Goal: Task Accomplishment & Management: Use online tool/utility

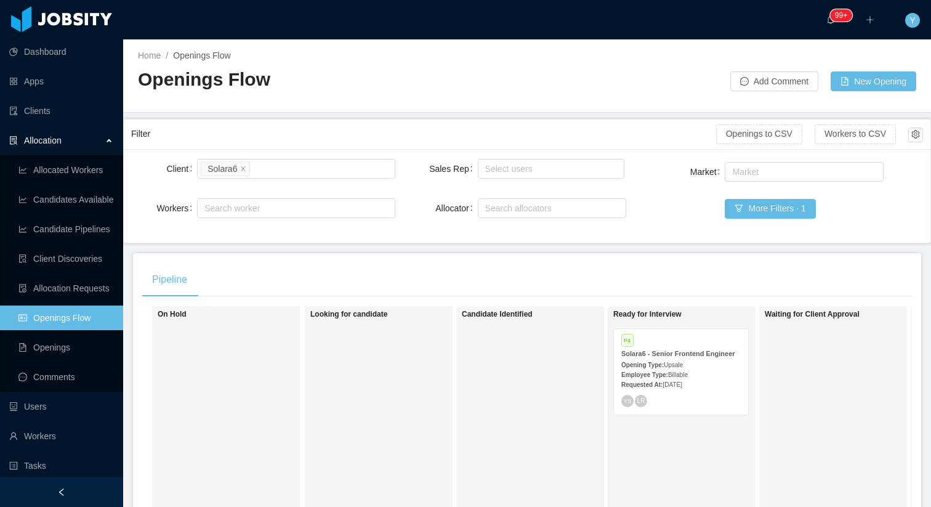
click at [659, 386] on strong "Requested At:" at bounding box center [641, 384] width 41 height 7
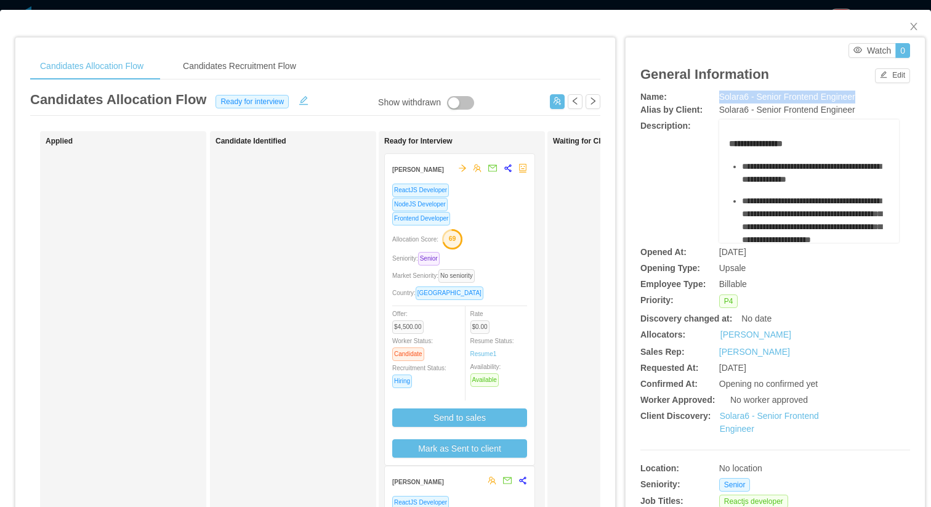
drag, startPoint x: 859, startPoint y: 95, endPoint x: 710, endPoint y: 97, distance: 149.0
click at [710, 97] on div "Name: Solara6 - Senior Frontend Engineer" at bounding box center [775, 96] width 270 height 13
copy div "Solara6 - Senior Frontend Engineer"
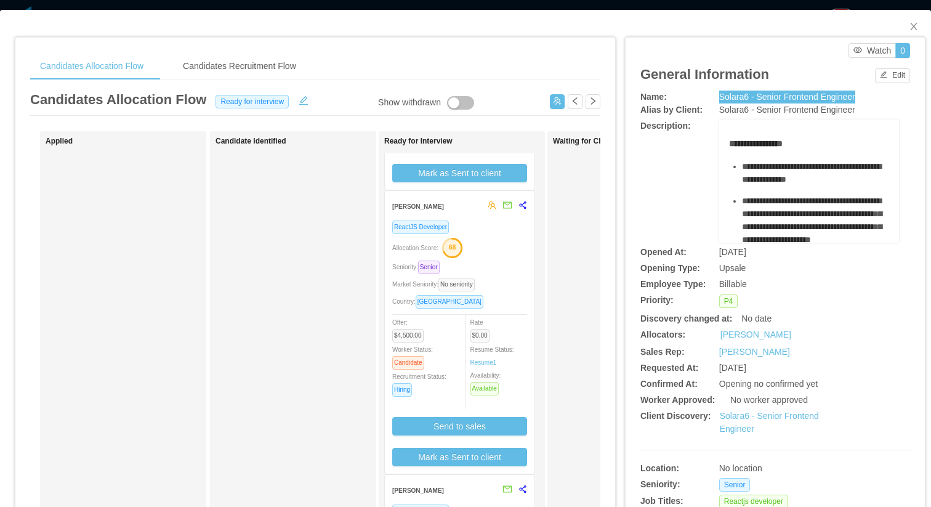
scroll to position [284, 0]
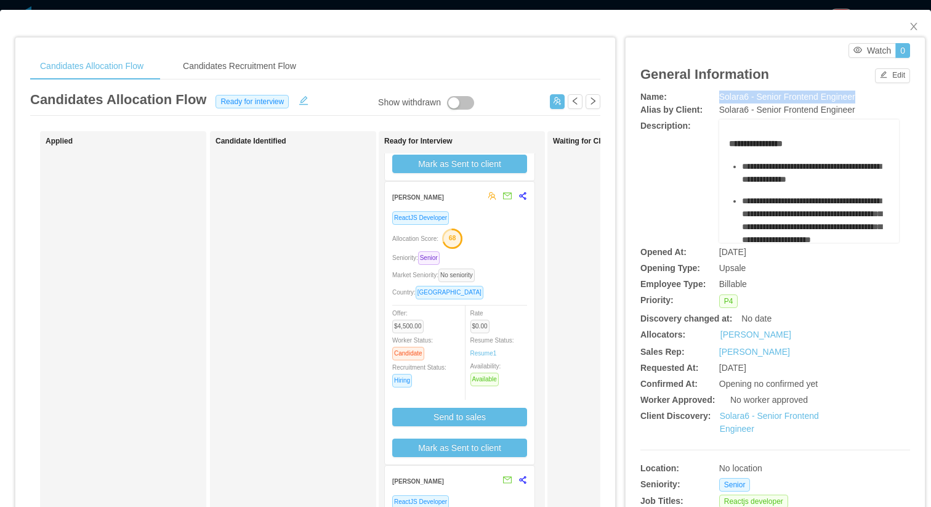
click at [521, 268] on div "Market Seniority: No seniority" at bounding box center [459, 275] width 135 height 14
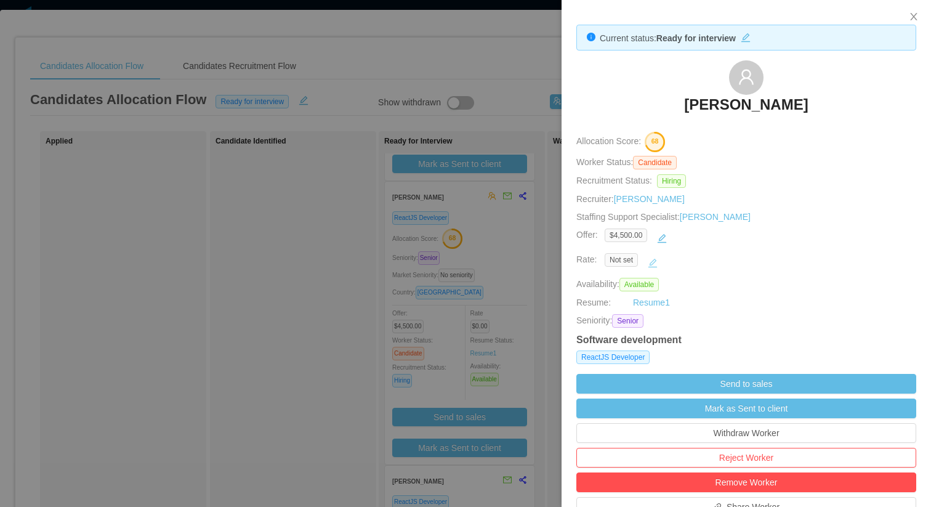
click at [654, 263] on button "button" at bounding box center [653, 263] width 20 height 20
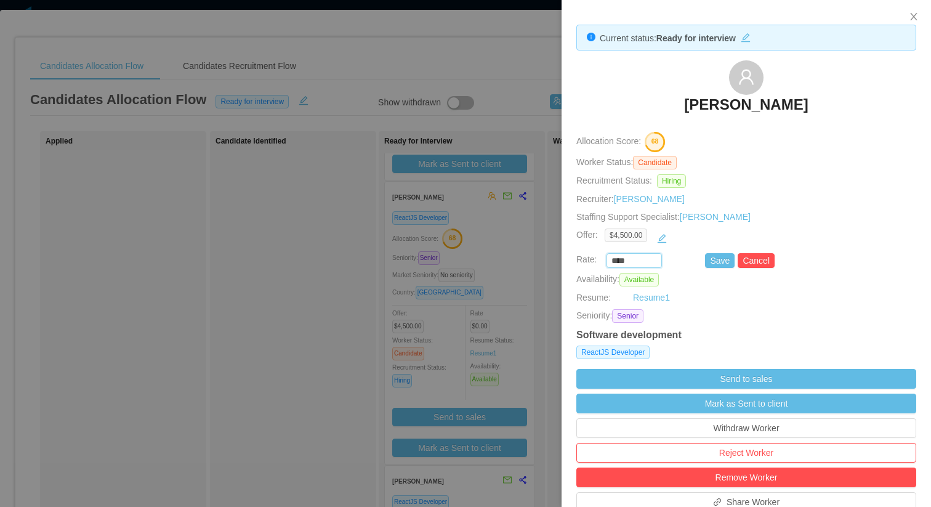
drag, startPoint x: 630, startPoint y: 262, endPoint x: 602, endPoint y: 262, distance: 27.7
click at [602, 262] on div "**** Save Cancel" at bounding box center [732, 260] width 340 height 15
type input "*******"
click at [717, 258] on button "Save" at bounding box center [720, 260] width 30 height 15
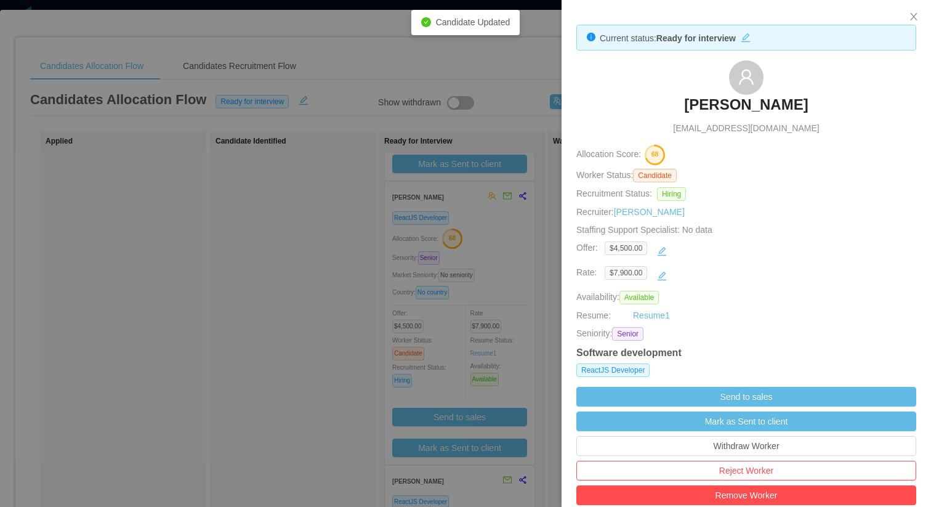
click at [417, 301] on div at bounding box center [465, 253] width 931 height 507
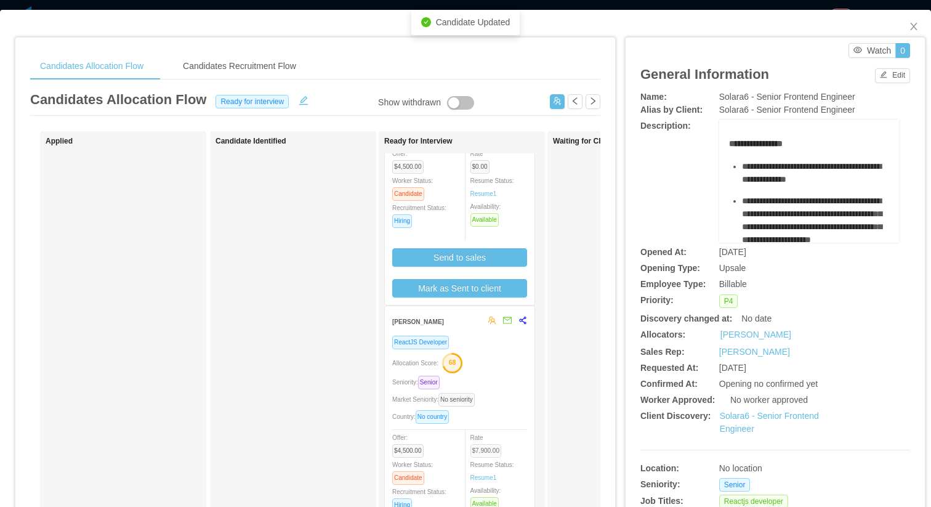
scroll to position [102, 0]
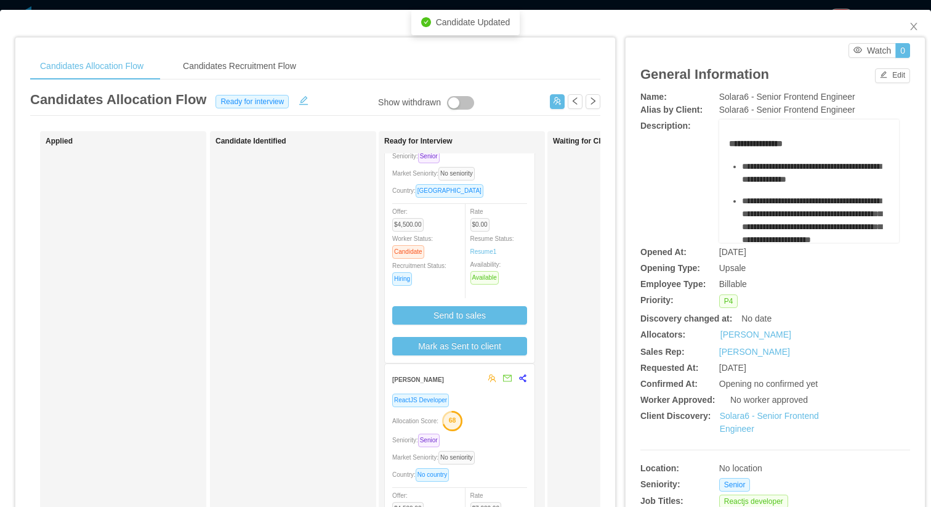
click at [502, 231] on div "Rate $0.00 Resume Status: Resume 1 Availability: Available" at bounding box center [504, 244] width 68 height 80
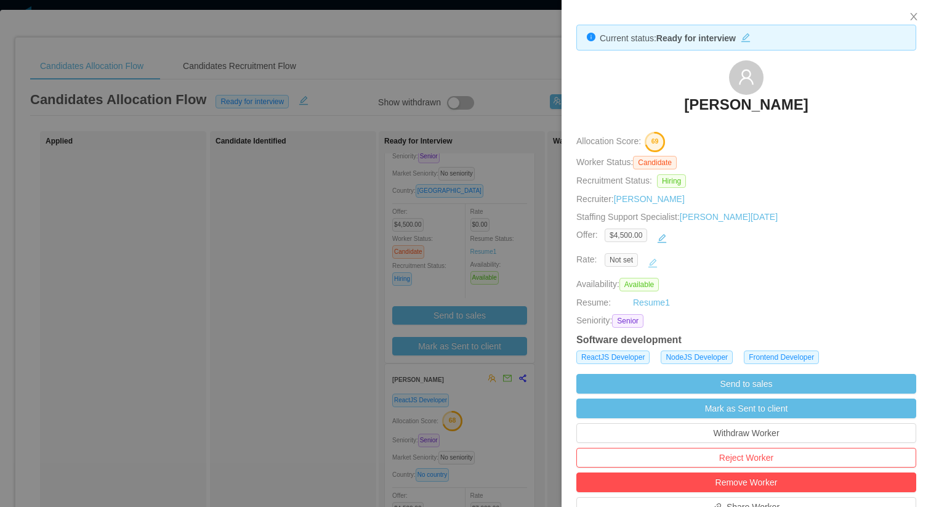
click at [658, 267] on button "button" at bounding box center [653, 263] width 20 height 20
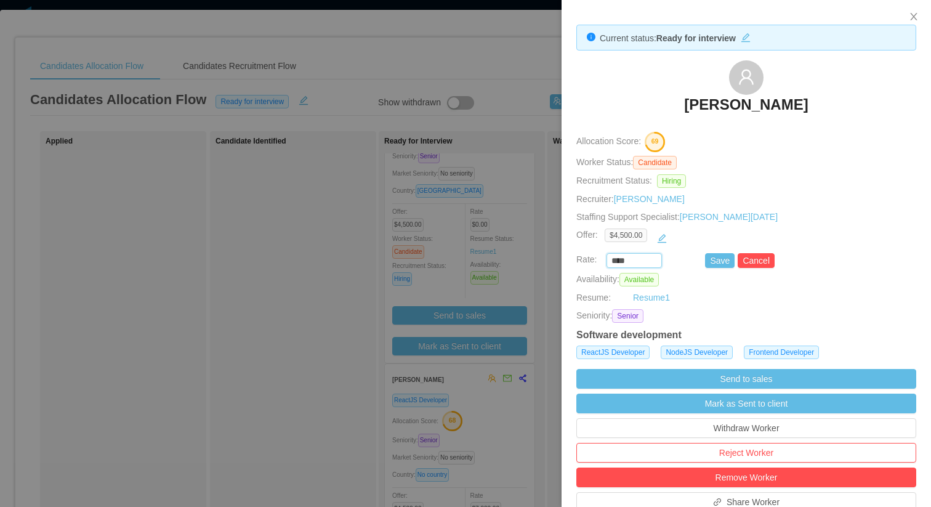
drag, startPoint x: 633, startPoint y: 260, endPoint x: 596, endPoint y: 260, distance: 36.9
click at [596, 260] on div "**** Save Cancel" at bounding box center [732, 260] width 340 height 15
type input "*******"
click at [725, 263] on button "Save" at bounding box center [720, 260] width 30 height 15
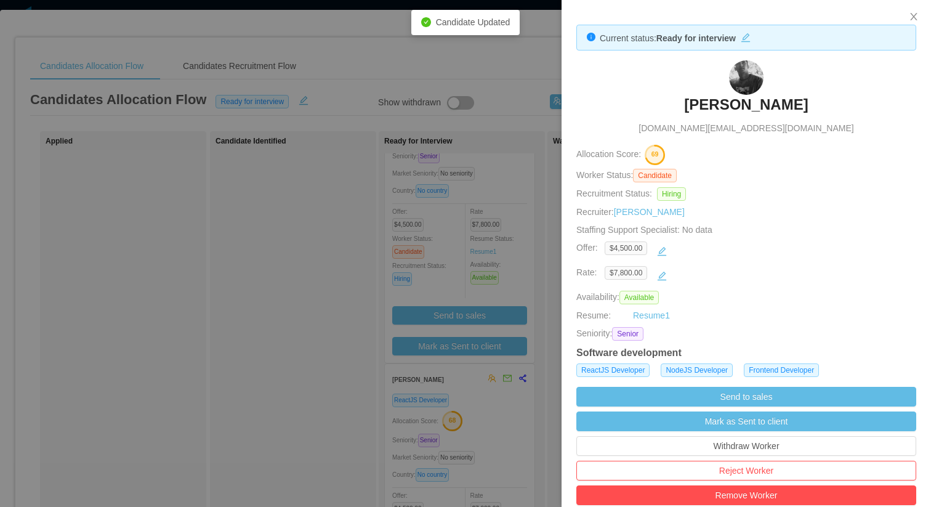
click at [488, 248] on div at bounding box center [465, 253] width 931 height 507
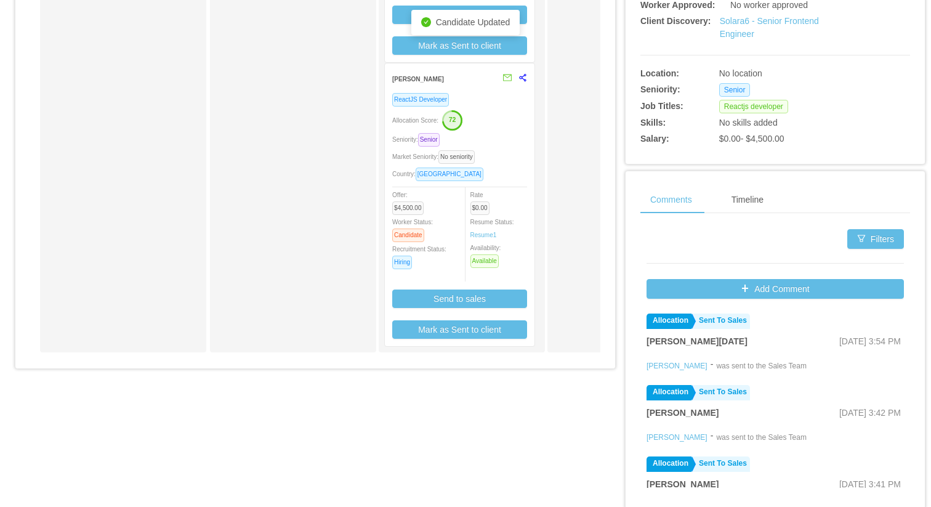
scroll to position [427, 0]
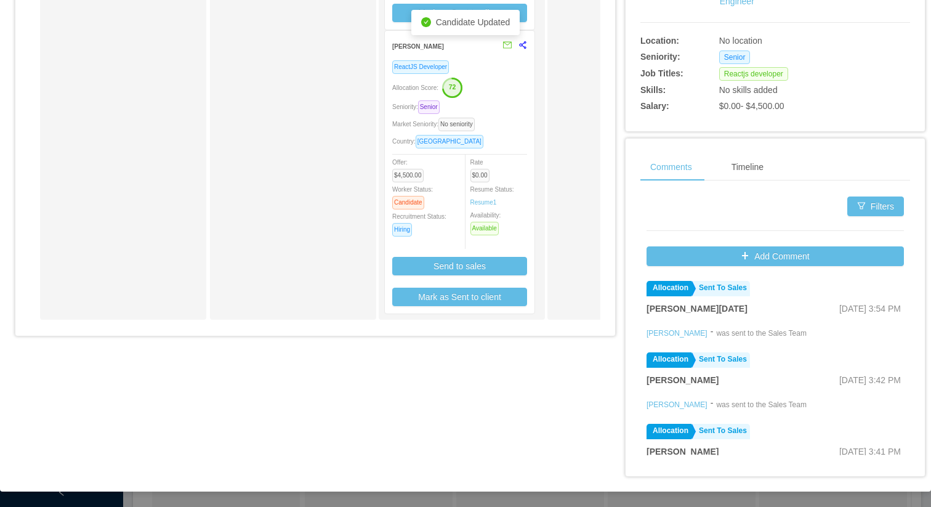
click at [495, 180] on div "Rate $0.00 Resume Status: Resume 1 Availability: Available" at bounding box center [504, 195] width 68 height 80
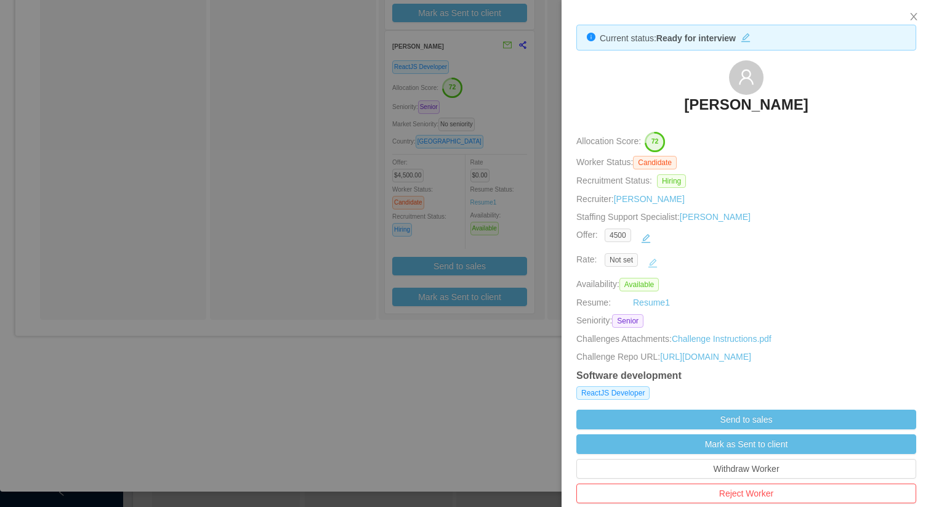
click at [649, 264] on button "button" at bounding box center [653, 263] width 20 height 20
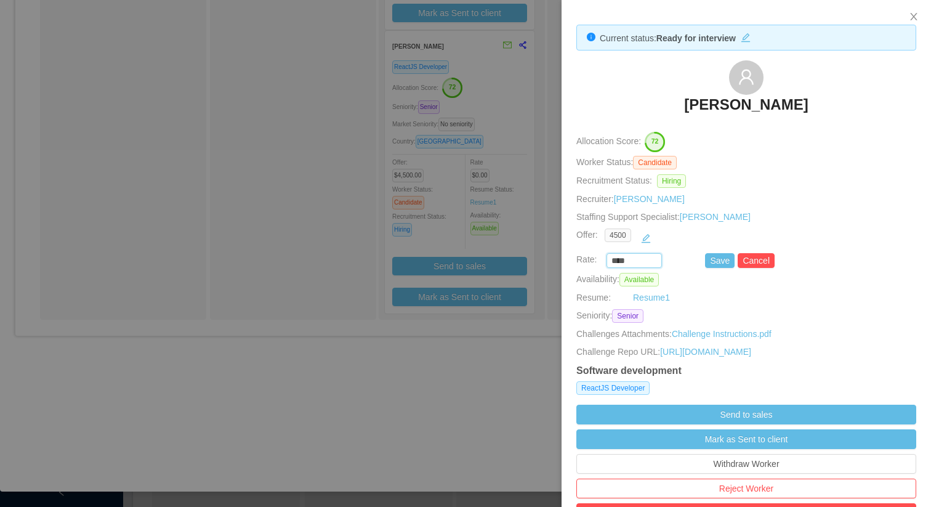
drag, startPoint x: 635, startPoint y: 263, endPoint x: 592, endPoint y: 263, distance: 43.1
click at [592, 263] on div "**** Save Cancel" at bounding box center [732, 260] width 340 height 15
type input "*******"
click at [717, 260] on button "Save" at bounding box center [720, 260] width 30 height 15
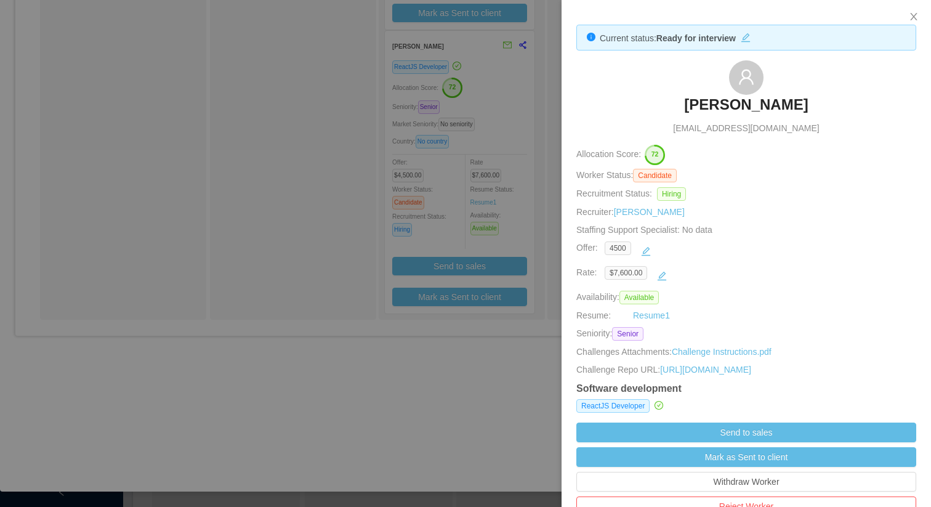
click at [263, 114] on div at bounding box center [465, 253] width 931 height 507
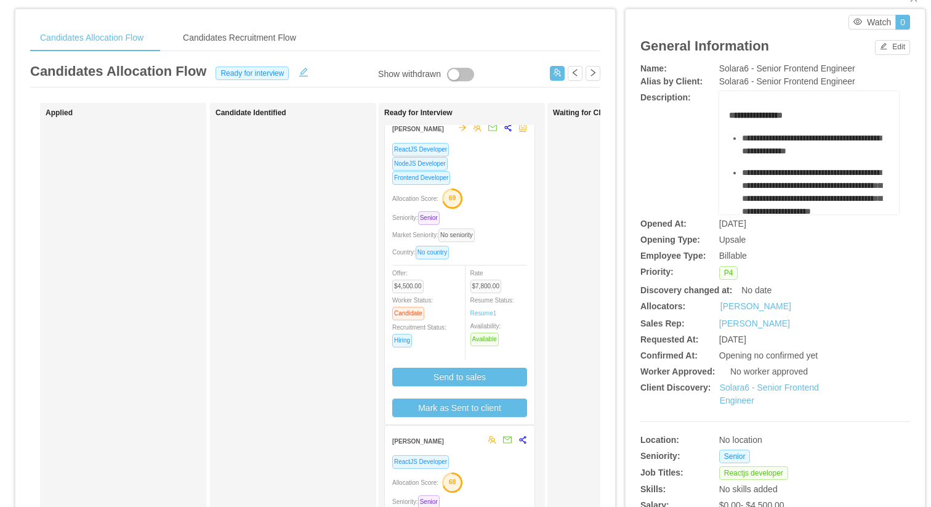
scroll to position [0, 0]
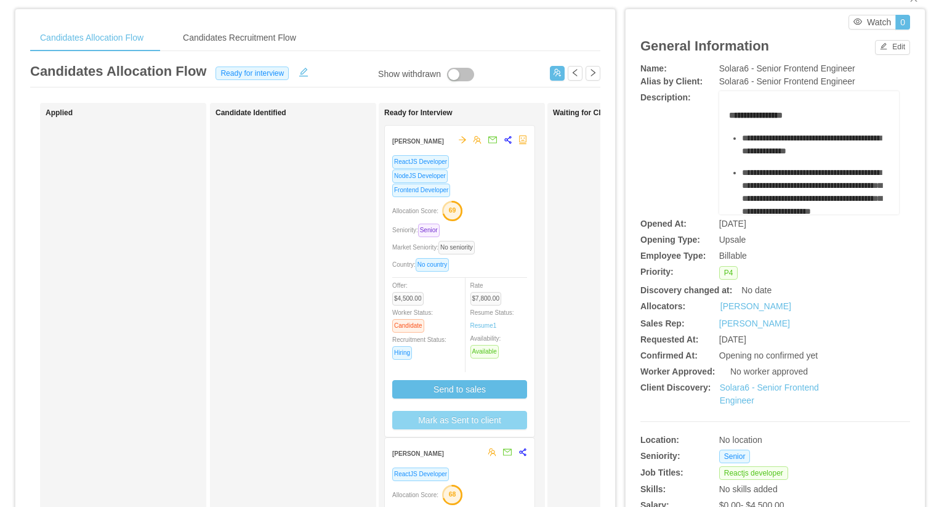
click at [422, 420] on button "Mark as Sent to client" at bounding box center [459, 420] width 135 height 18
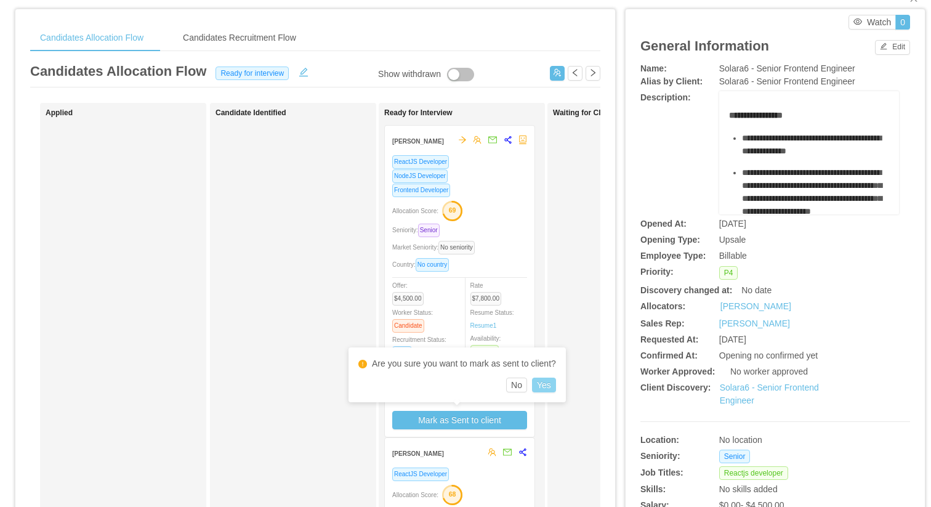
click at [541, 385] on button "Yes" at bounding box center [544, 384] width 24 height 15
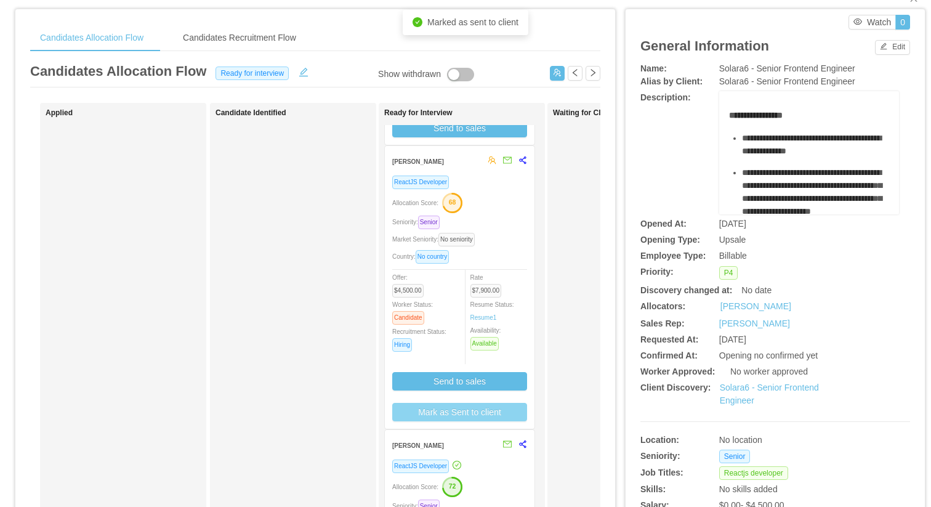
scroll to position [261, 0]
click at [460, 418] on button "Mark as Sent to client" at bounding box center [459, 412] width 135 height 18
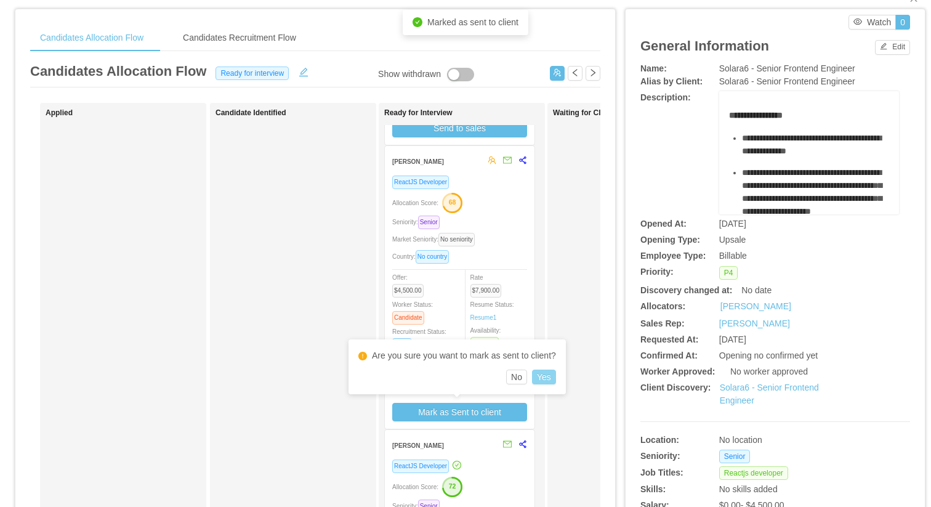
click at [547, 371] on button "Yes" at bounding box center [544, 376] width 24 height 15
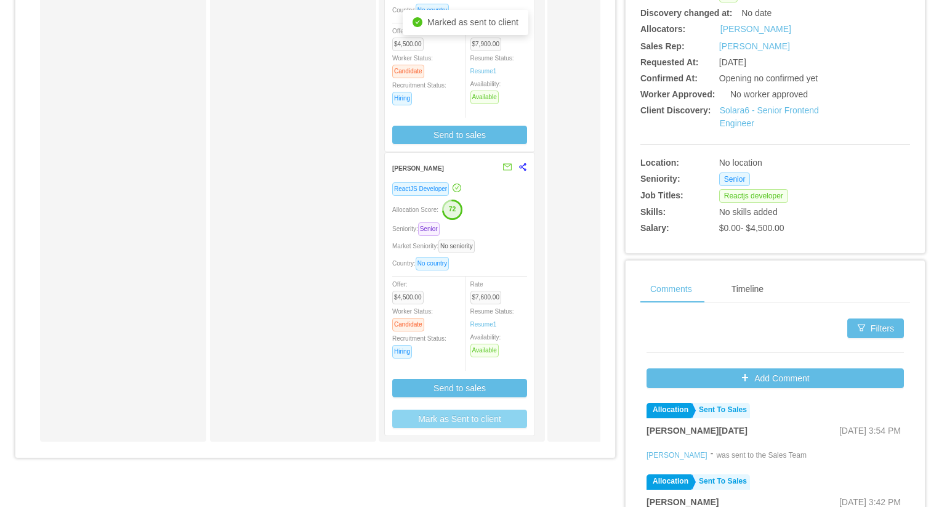
scroll to position [230, 0]
click at [464, 423] on button "Mark as Sent to client" at bounding box center [459, 418] width 135 height 18
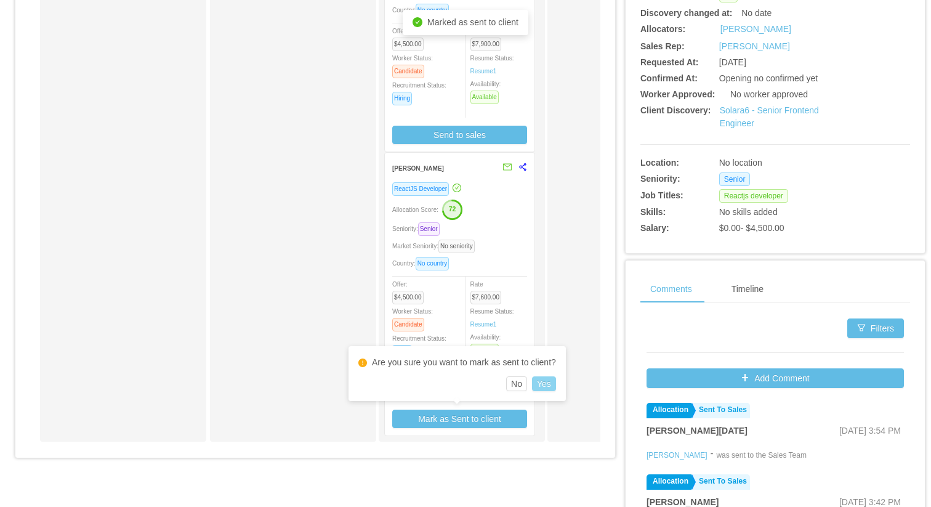
click at [547, 383] on button "Yes" at bounding box center [544, 383] width 24 height 15
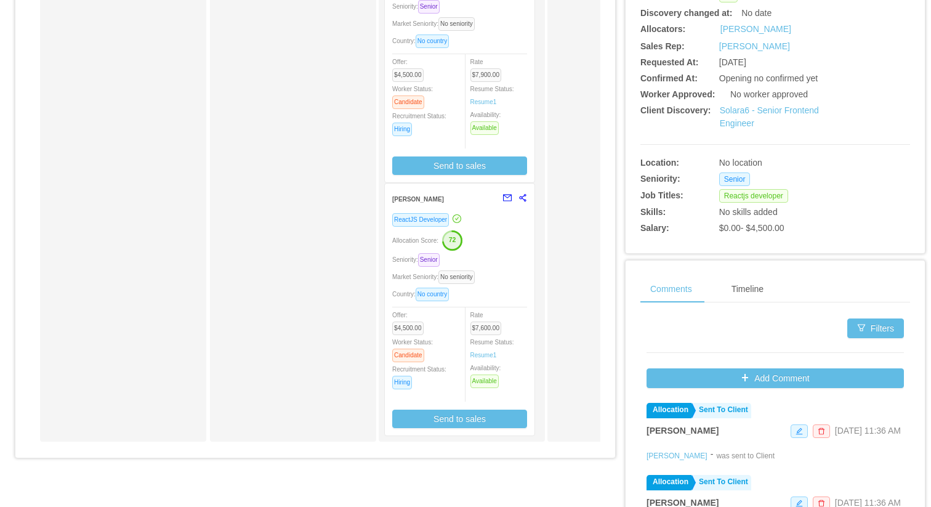
scroll to position [0, 0]
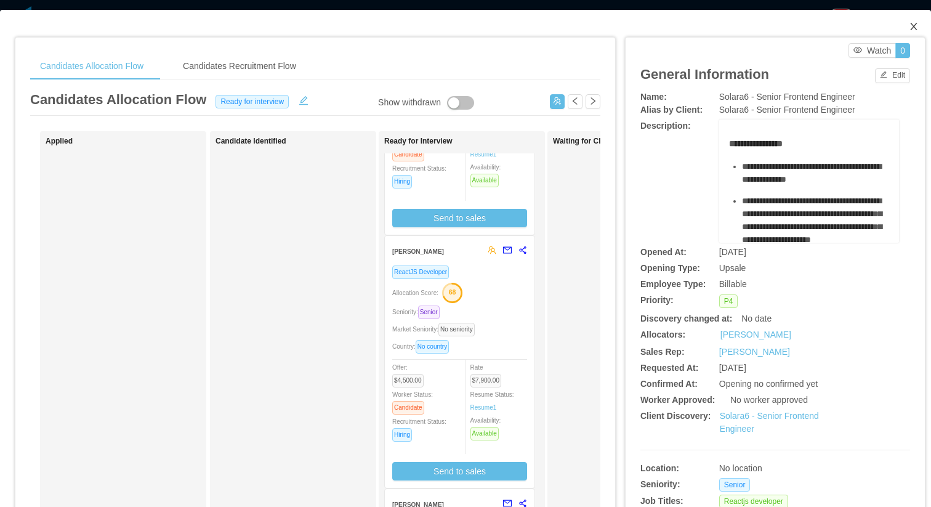
click at [914, 26] on icon "icon: close" at bounding box center [913, 26] width 7 height 7
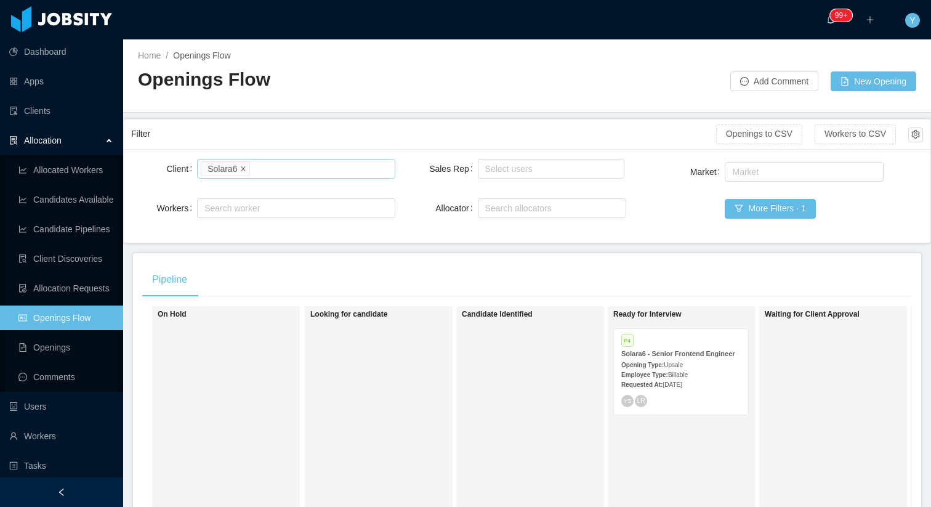
click at [244, 169] on icon "icon: close" at bounding box center [243, 168] width 4 height 4
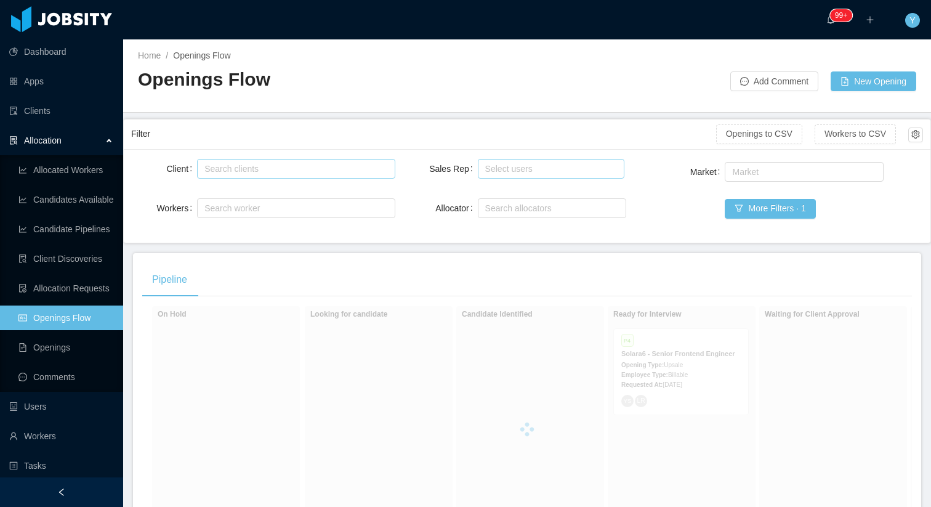
click at [478, 161] on div "Select users" at bounding box center [551, 169] width 147 height 20
type input "*******"
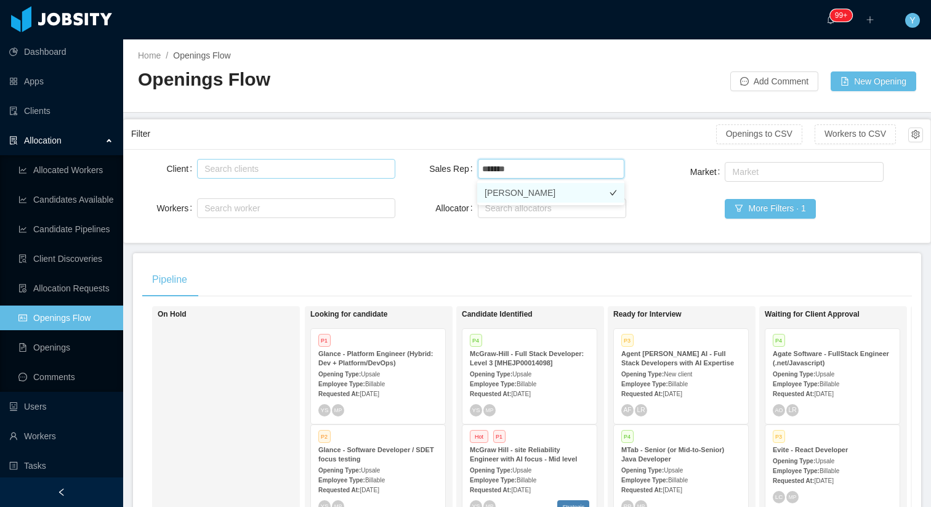
click at [559, 198] on li "[PERSON_NAME]" at bounding box center [550, 193] width 147 height 20
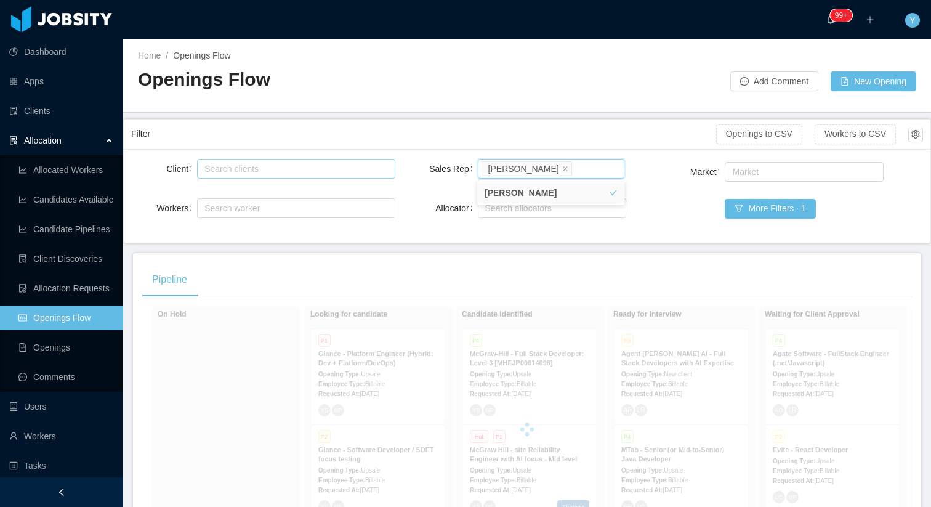
click at [574, 172] on input "Sales Rep" at bounding box center [577, 168] width 7 height 15
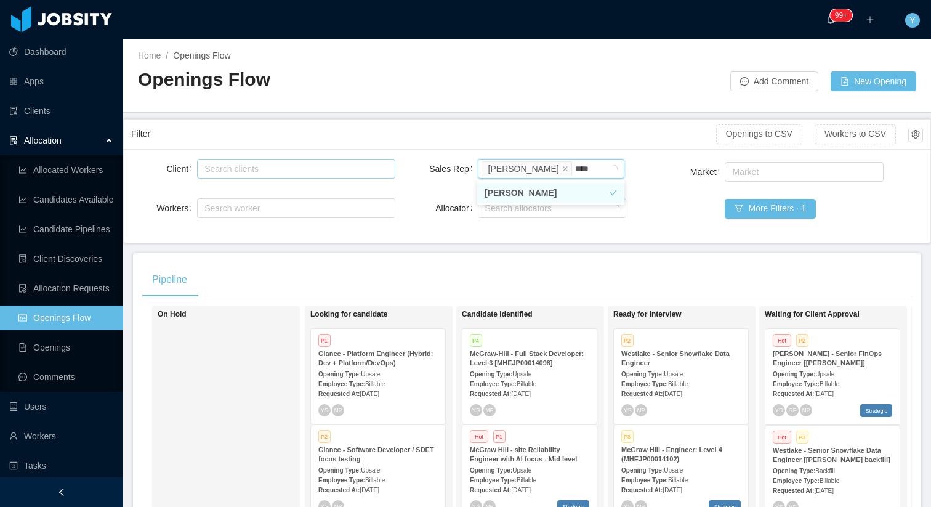
type input "*****"
click at [545, 191] on li "[PERSON_NAME]" at bounding box center [550, 193] width 147 height 20
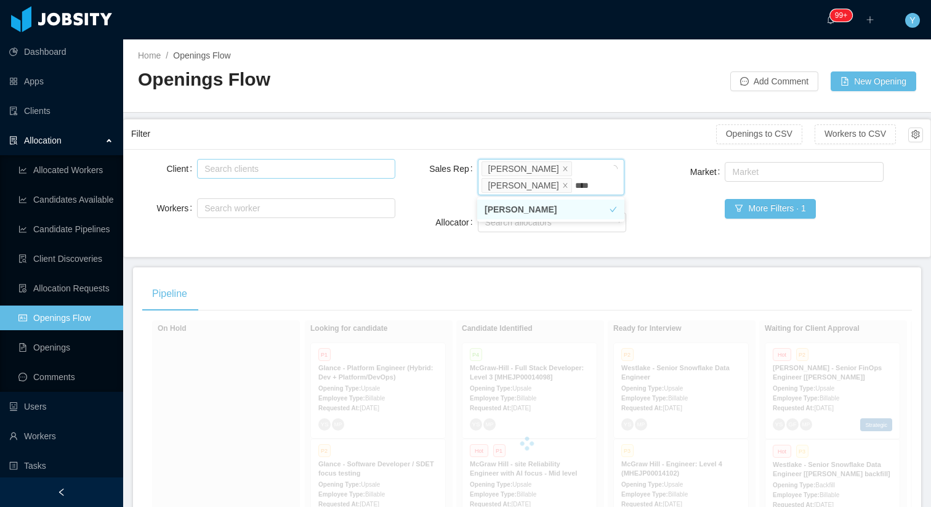
type input "*****"
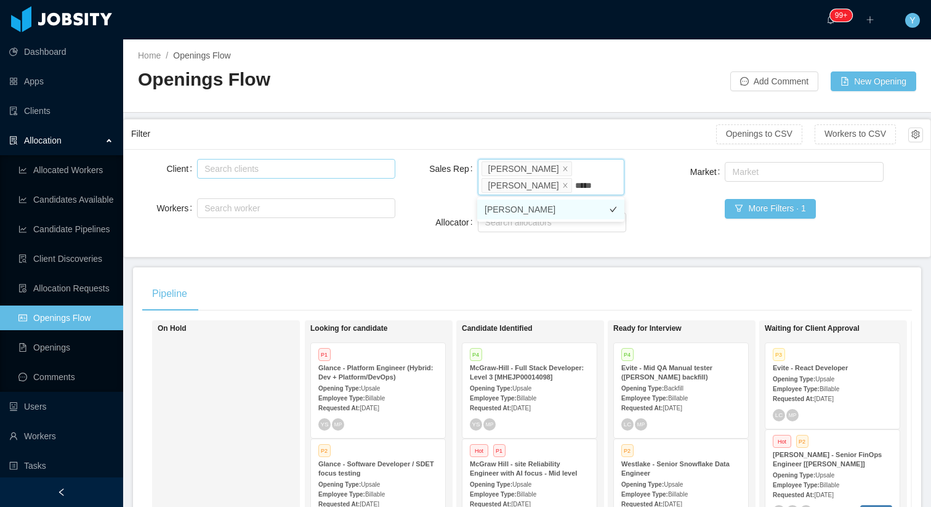
click at [536, 211] on li "[PERSON_NAME]" at bounding box center [550, 209] width 147 height 20
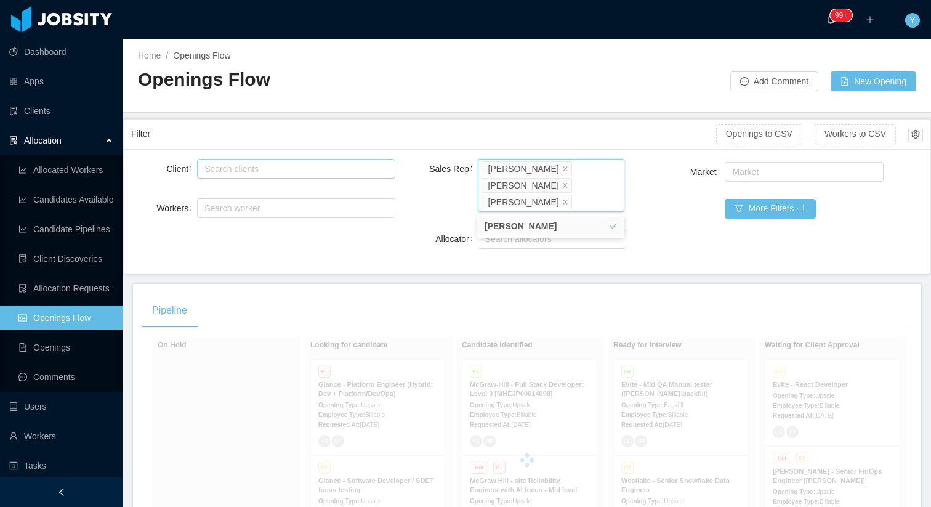
click at [572, 145] on div "Filter Openings to CSV Workers to CSV" at bounding box center [527, 134] width 792 height 30
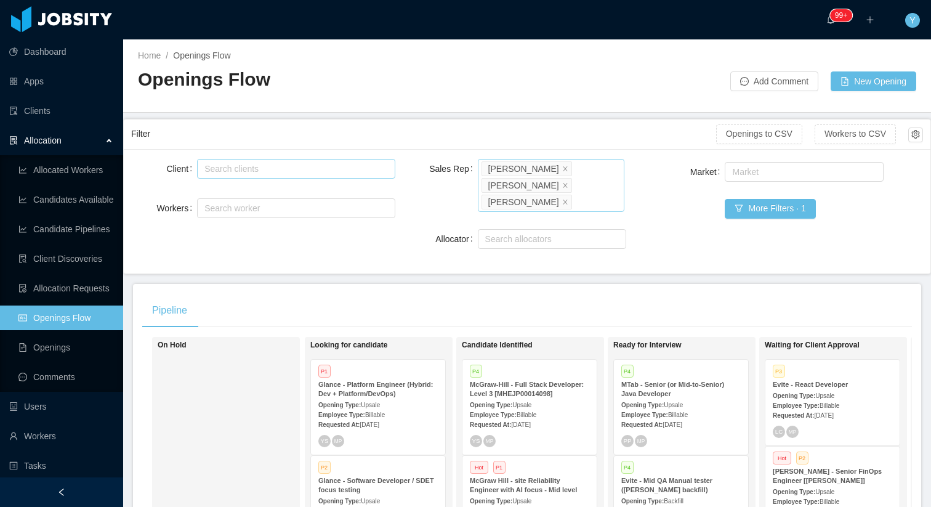
click at [571, 203] on div "Select users [PERSON_NAME] [PERSON_NAME] [PERSON_NAME]" at bounding box center [551, 185] width 147 height 53
type input "*"
click at [401, 265] on div "Client Search clients Workers Search worker Sales Rep Select users [PERSON_NAME…" at bounding box center [527, 211] width 806 height 124
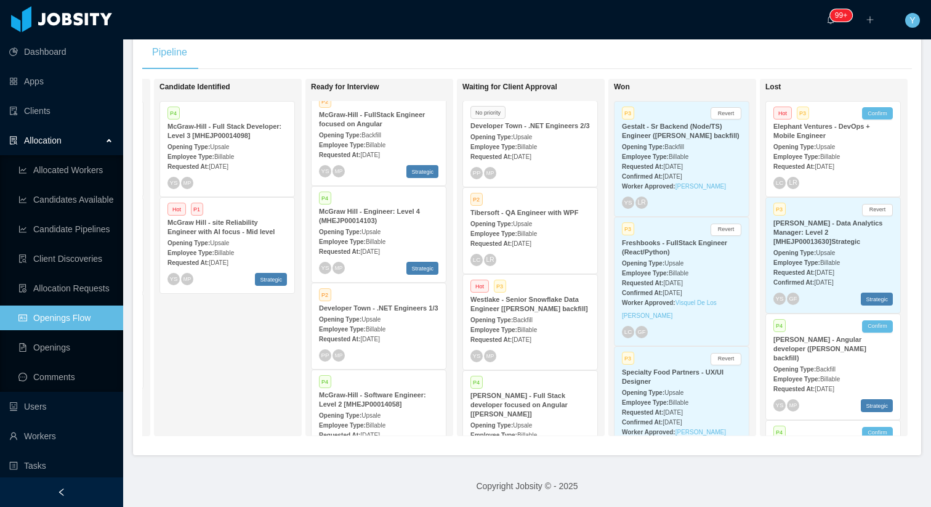
scroll to position [185, 0]
click at [545, 312] on div "Westlake - Senior Snowflake Data Engineer [[PERSON_NAME] backfill]" at bounding box center [529, 303] width 119 height 18
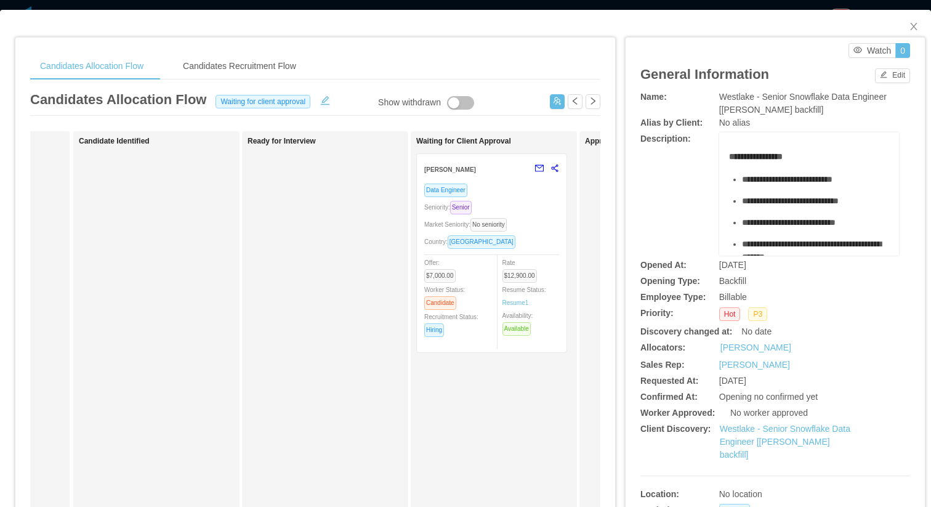
scroll to position [0, 155]
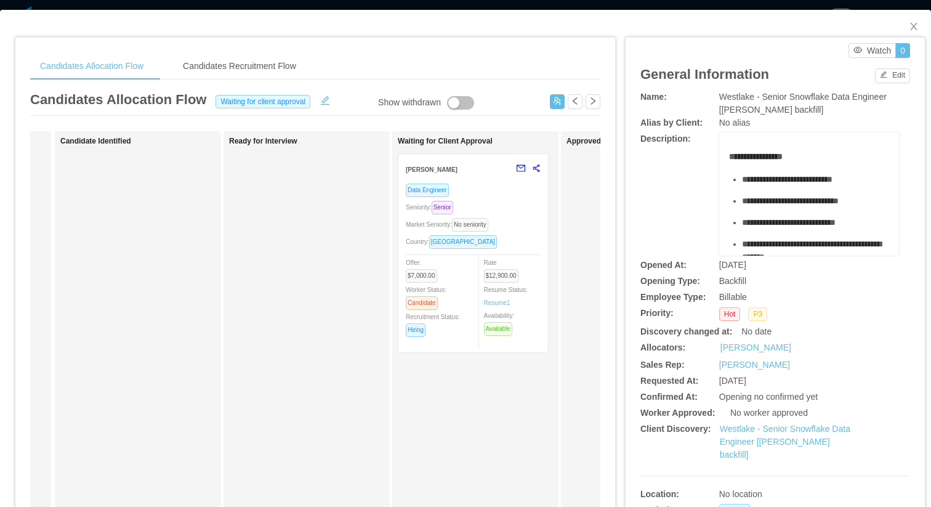
click at [529, 279] on div "Rate $12,900.00 Resume Status: Resume 1 Availability: Available" at bounding box center [518, 295] width 68 height 80
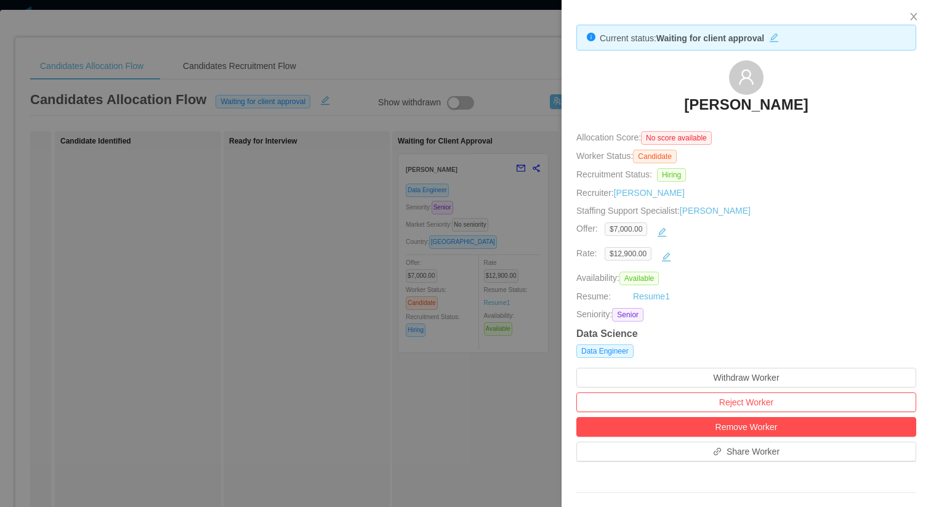
drag, startPoint x: 680, startPoint y: 103, endPoint x: 809, endPoint y: 103, distance: 128.7
click at [809, 103] on div "[PERSON_NAME]" at bounding box center [746, 91] width 340 height 62
click at [185, 323] on div at bounding box center [465, 253] width 931 height 507
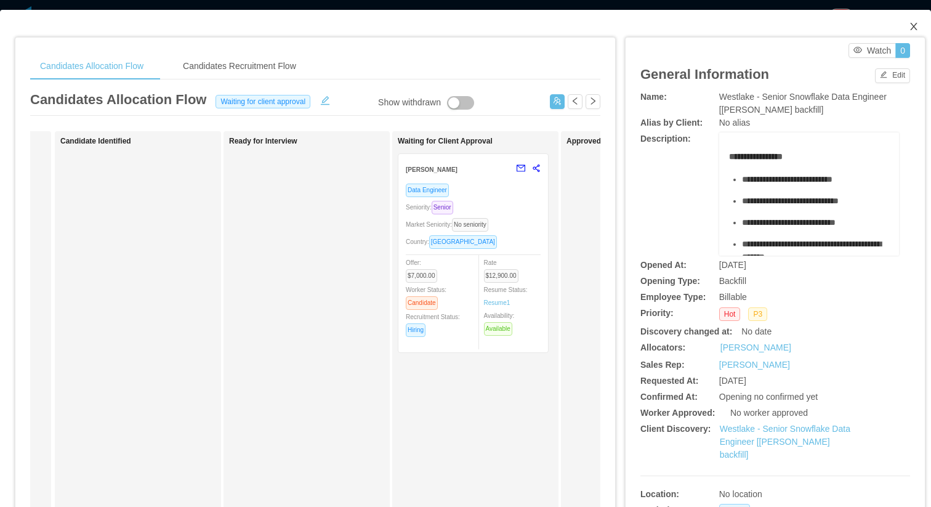
click at [909, 25] on icon "icon: close" at bounding box center [914, 27] width 10 height 10
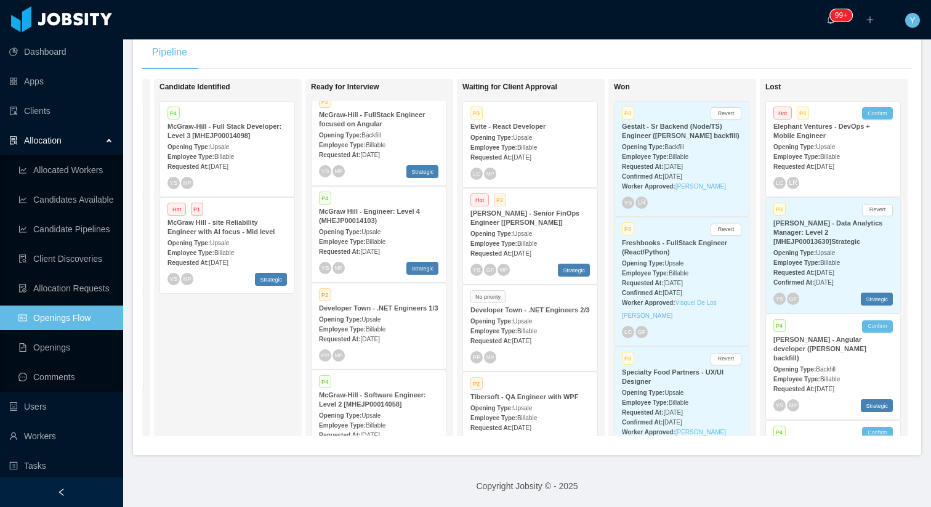
click at [505, 205] on span "P2" at bounding box center [500, 199] width 12 height 13
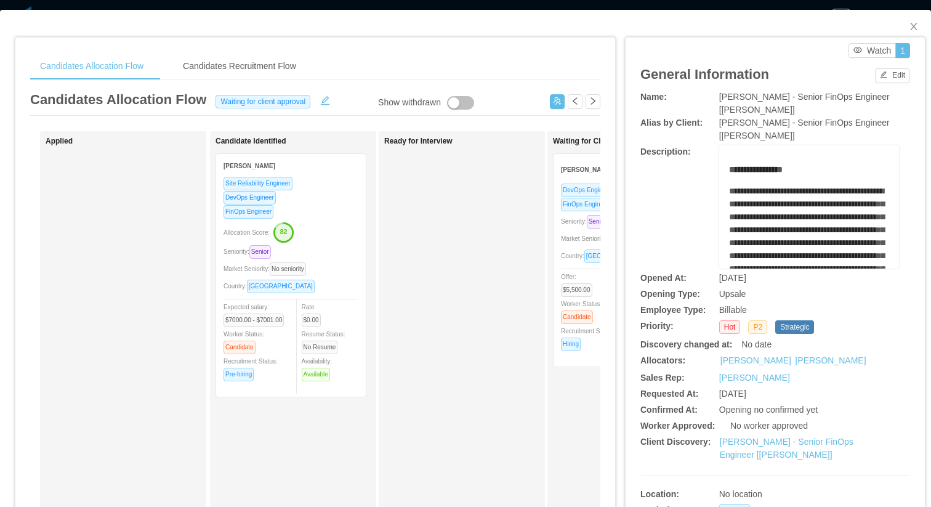
click at [749, 111] on div "[PERSON_NAME] - Senior FinOps Engineer [[PERSON_NAME]]" at bounding box center [809, 103] width 180 height 26
drag, startPoint x: 749, startPoint y: 111, endPoint x: 717, endPoint y: 100, distance: 34.3
click at [717, 100] on div "Name: [PERSON_NAME] - Senior FinOps Engineer [[PERSON_NAME]]" at bounding box center [775, 103] width 270 height 26
copy div "[PERSON_NAME] - Senior FinOps Engineer [[PERSON_NAME]]"
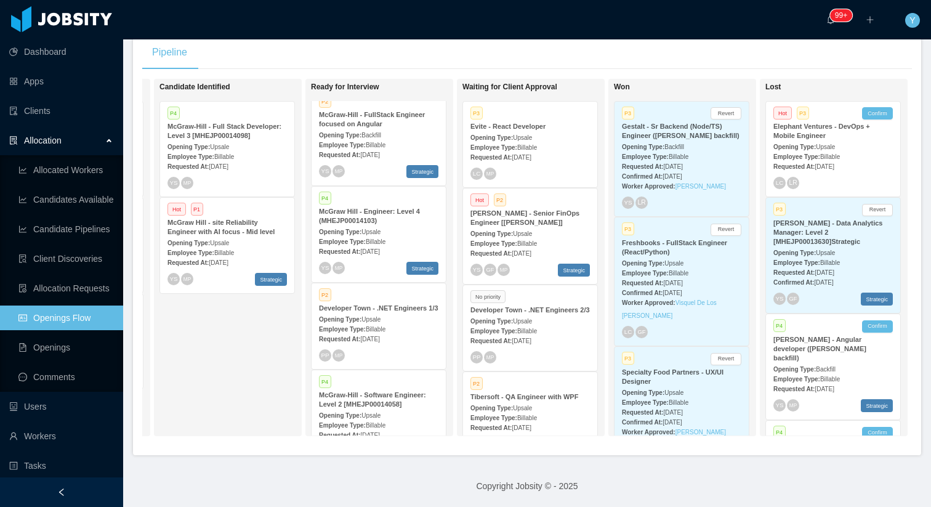
click at [380, 235] on span "Upsale" at bounding box center [370, 231] width 19 height 7
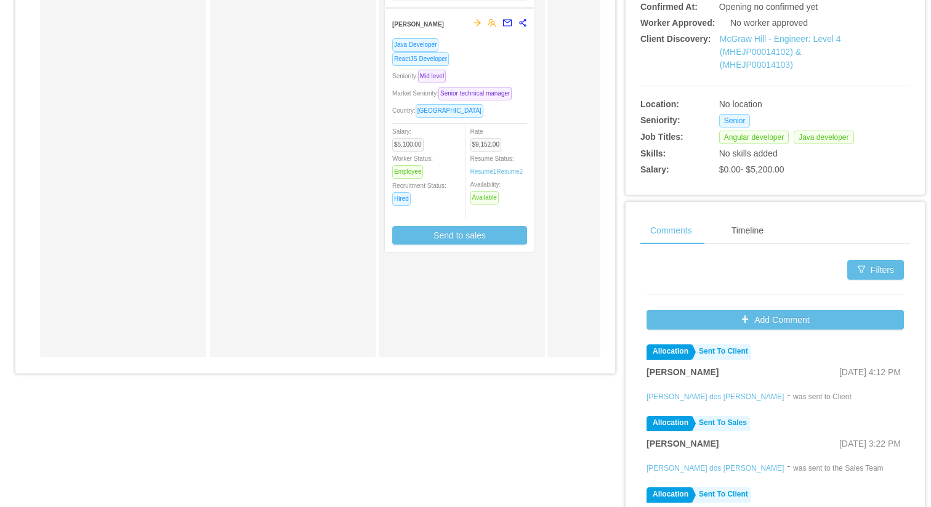
scroll to position [395, 0]
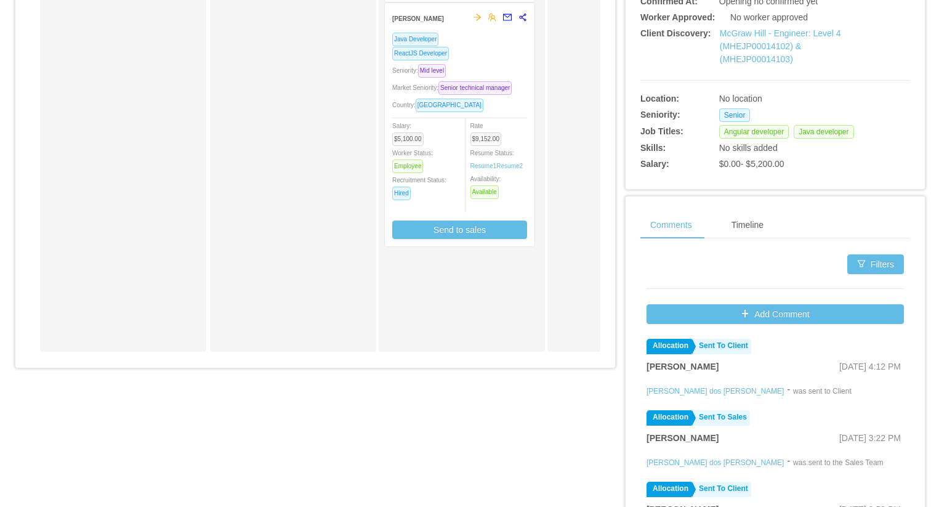
click at [699, 207] on div "Comments Timeline Filters Add Comment Allocation Sent To Client [PERSON_NAME] […" at bounding box center [774, 380] width 299 height 368
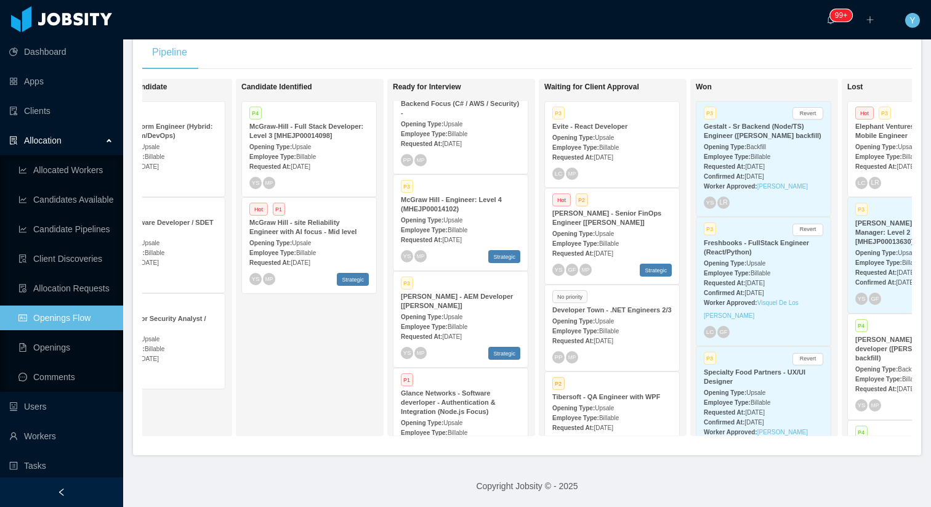
scroll to position [409, 0]
click at [462, 221] on span "Upsale" at bounding box center [452, 217] width 19 height 7
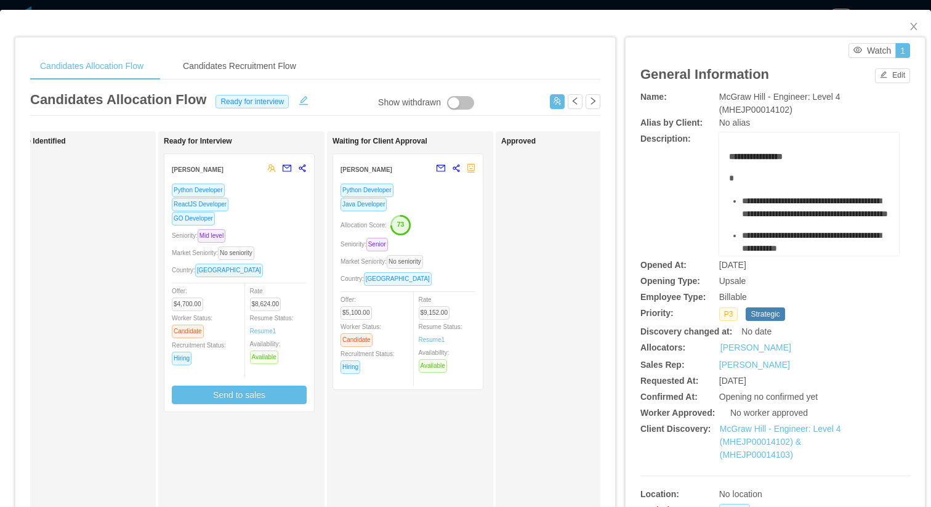
scroll to position [0, 248]
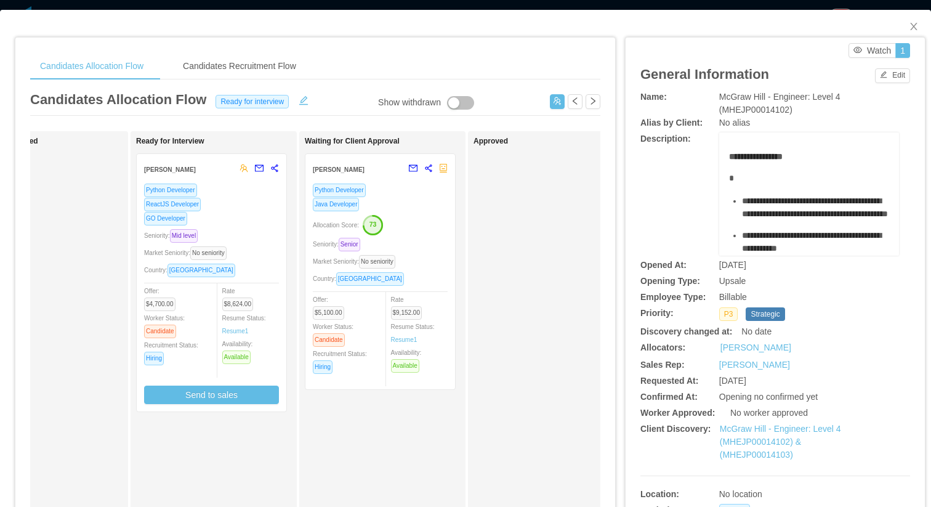
click at [411, 215] on div "Allocation Score: 73" at bounding box center [380, 224] width 135 height 20
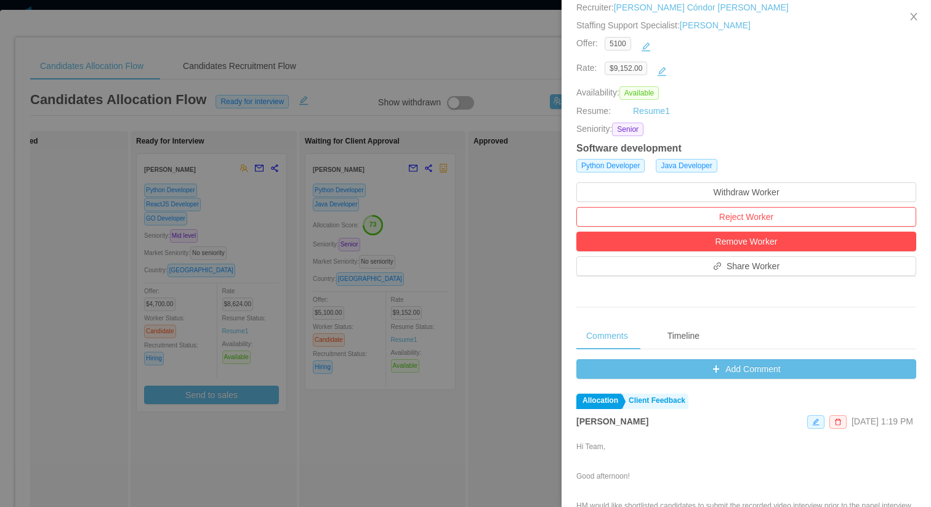
scroll to position [293, 0]
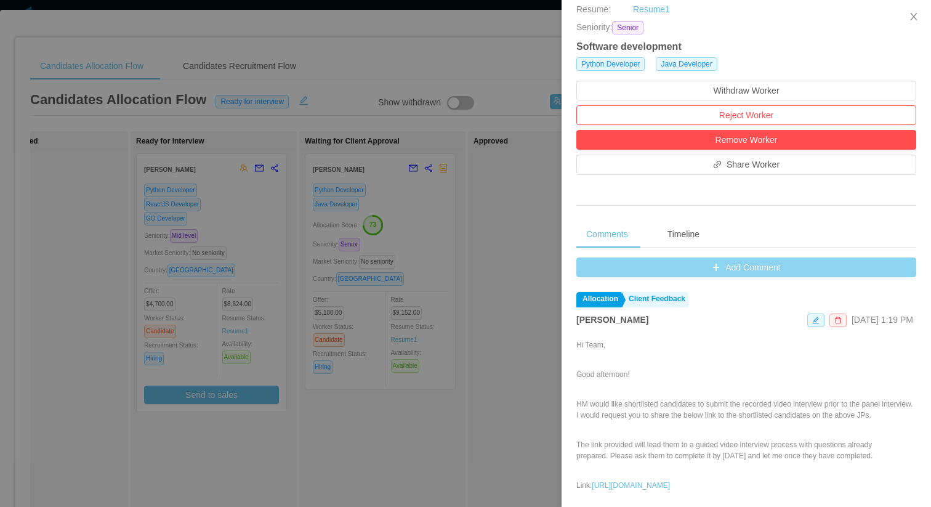
click at [631, 269] on button "Add Comment" at bounding box center [746, 267] width 340 height 20
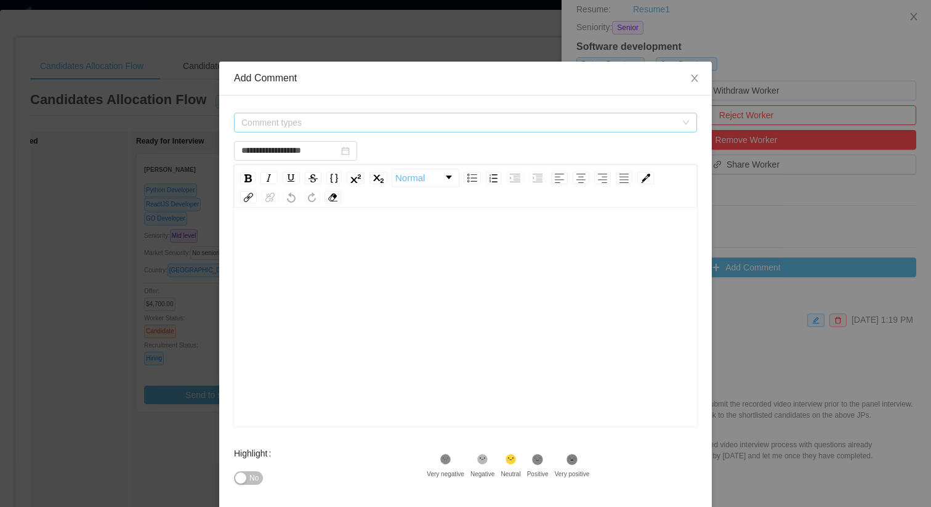
click at [404, 126] on span "Comment types" at bounding box center [458, 122] width 435 height 12
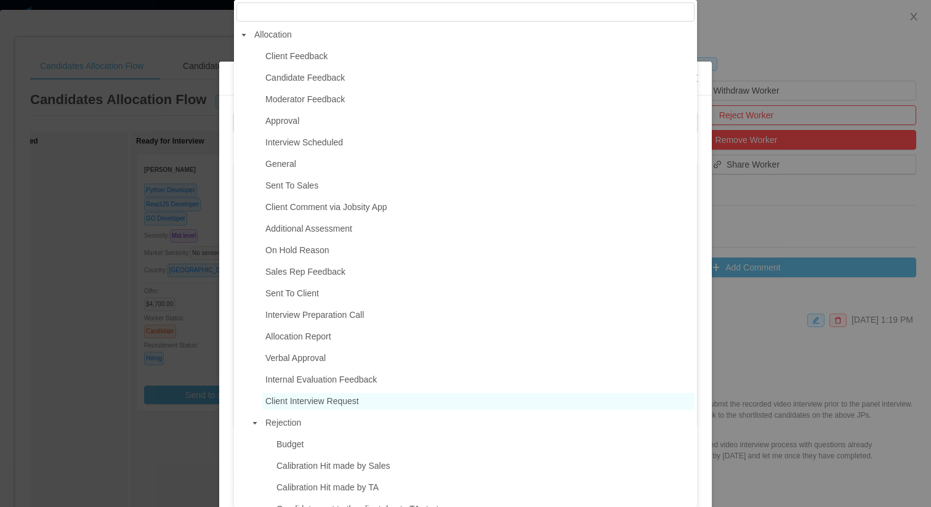
click at [317, 399] on span "Client Interview Request" at bounding box center [312, 401] width 94 height 10
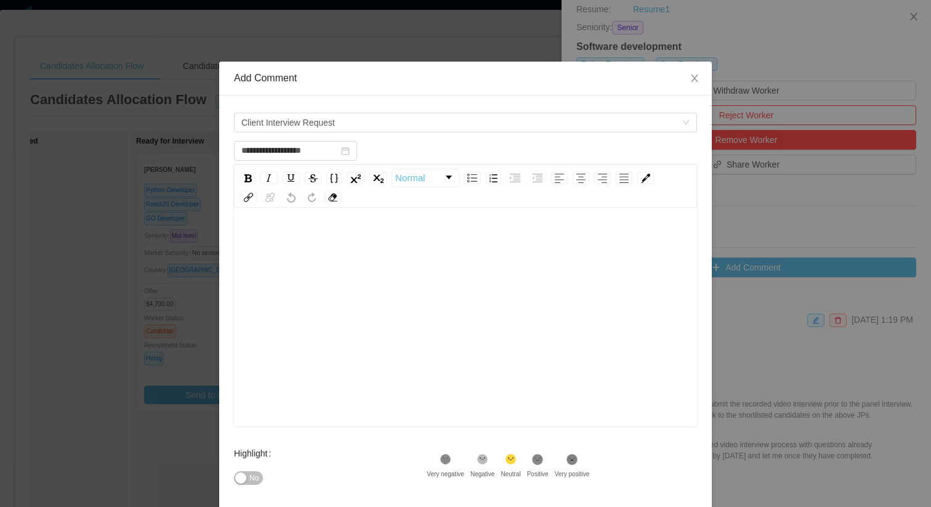
click at [383, 344] on div "rdw-editor" at bounding box center [466, 335] width 444 height 215
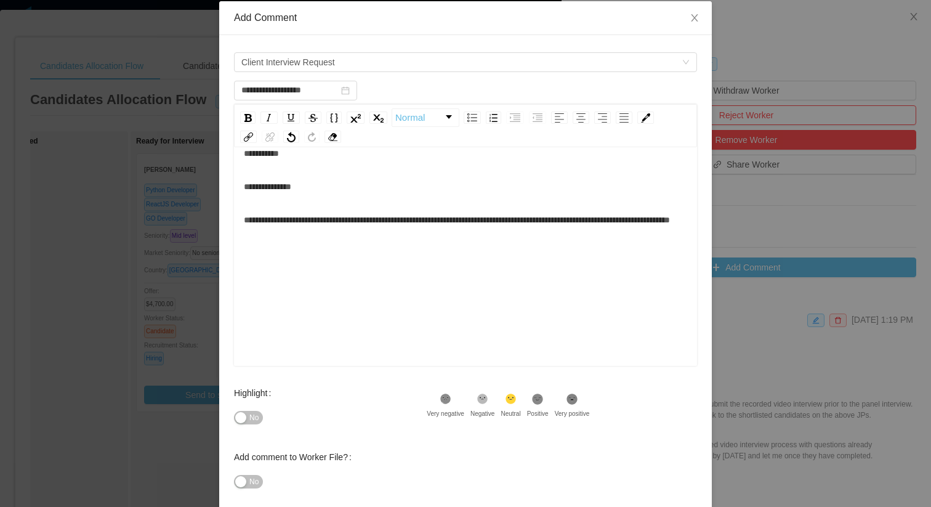
scroll to position [124, 0]
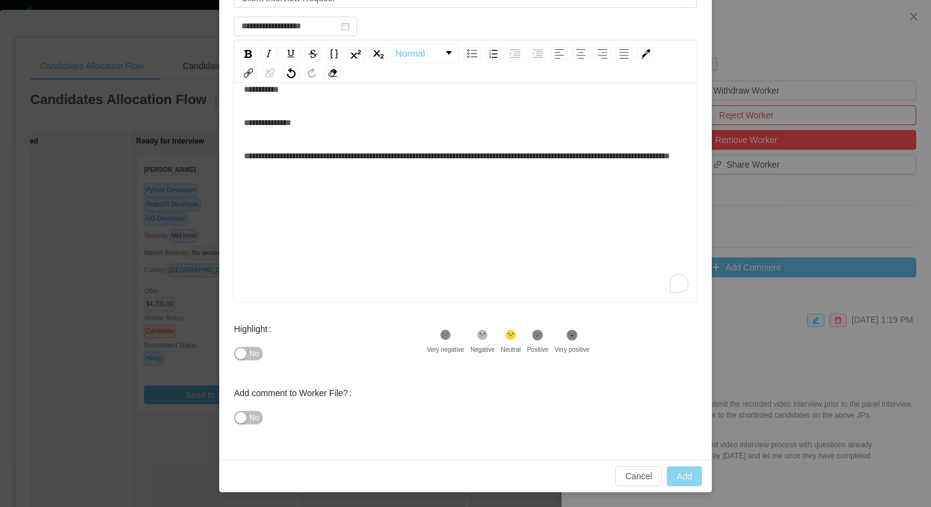
click at [680, 476] on button "Add" at bounding box center [684, 476] width 35 height 20
type input "**********"
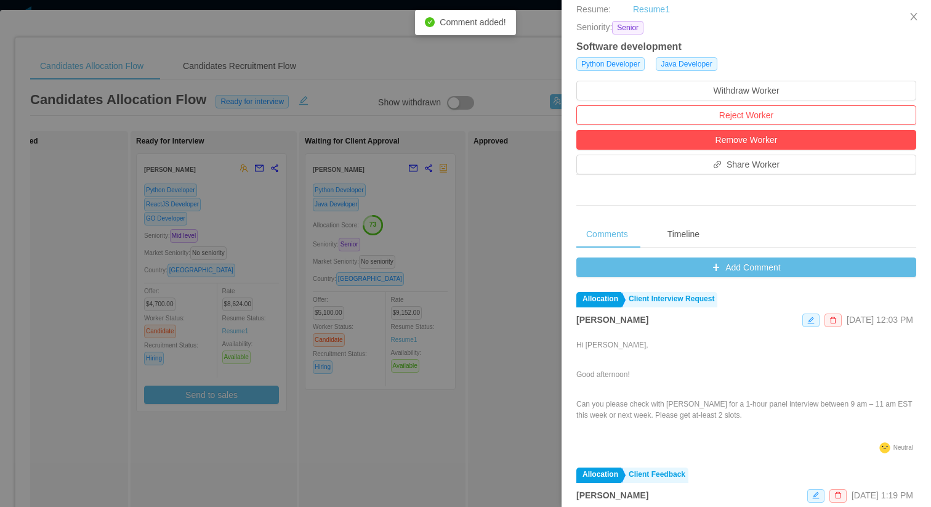
click at [467, 175] on div at bounding box center [465, 253] width 931 height 507
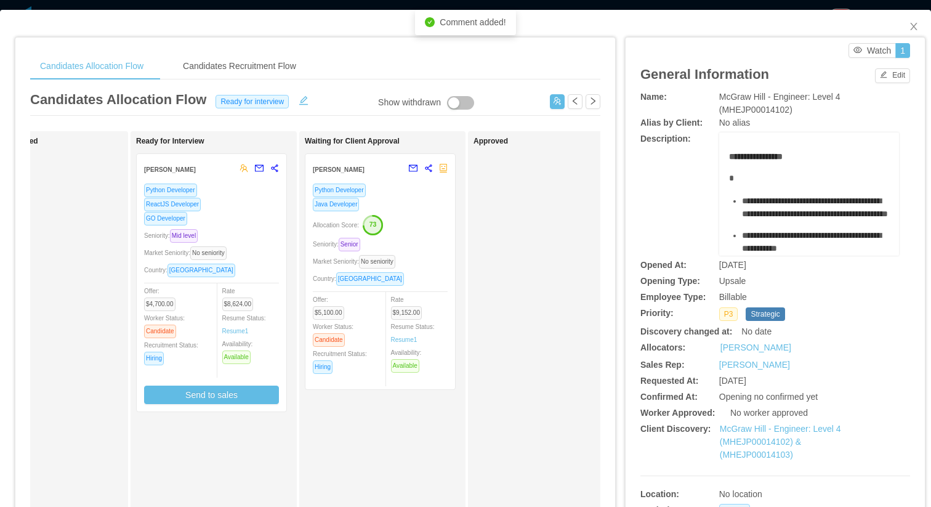
click at [481, 184] on div "Approved" at bounding box center [559, 439] width 172 height 604
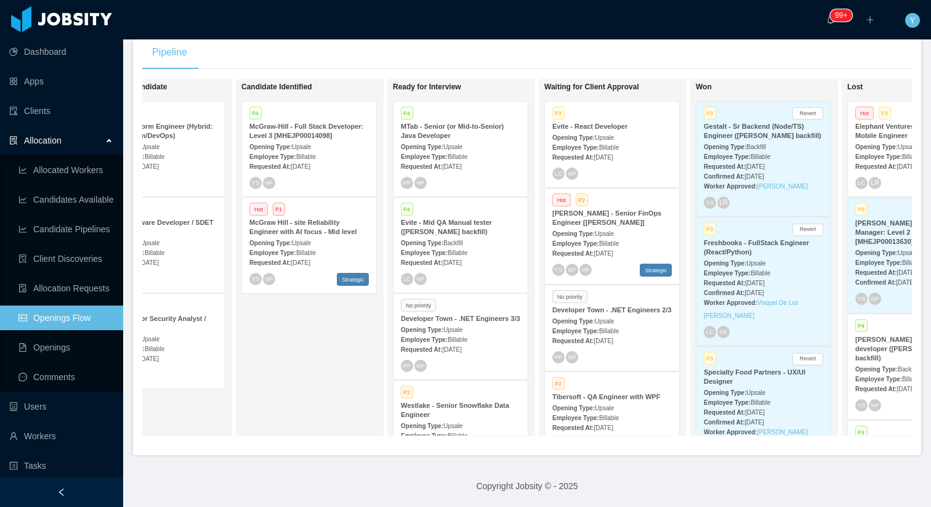
click at [604, 150] on div "Requested At: [DATE]" at bounding box center [611, 156] width 119 height 13
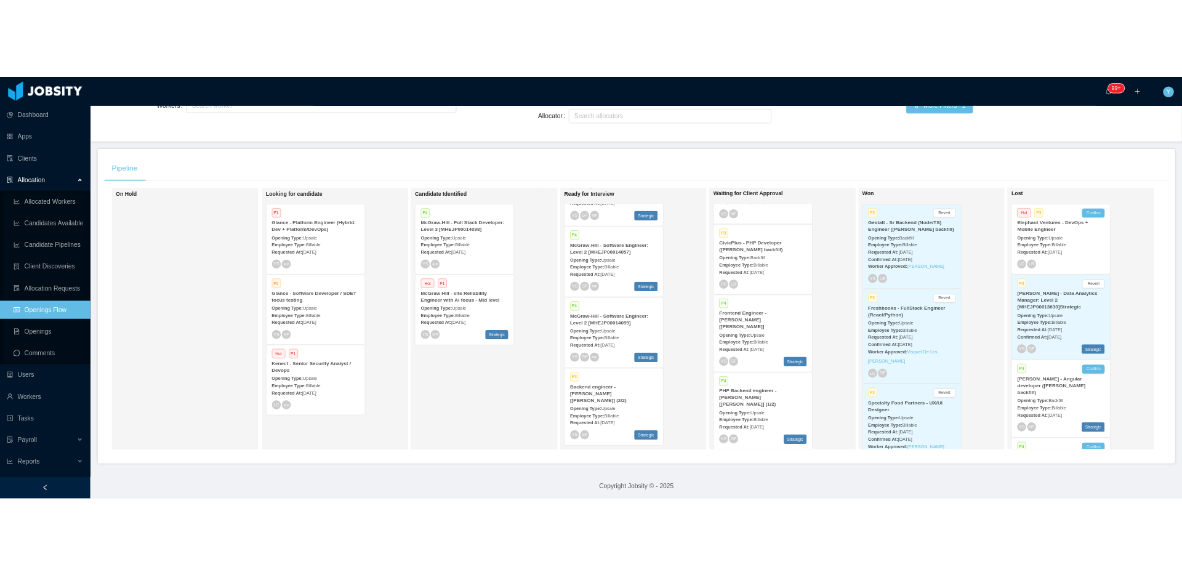
scroll to position [174, 0]
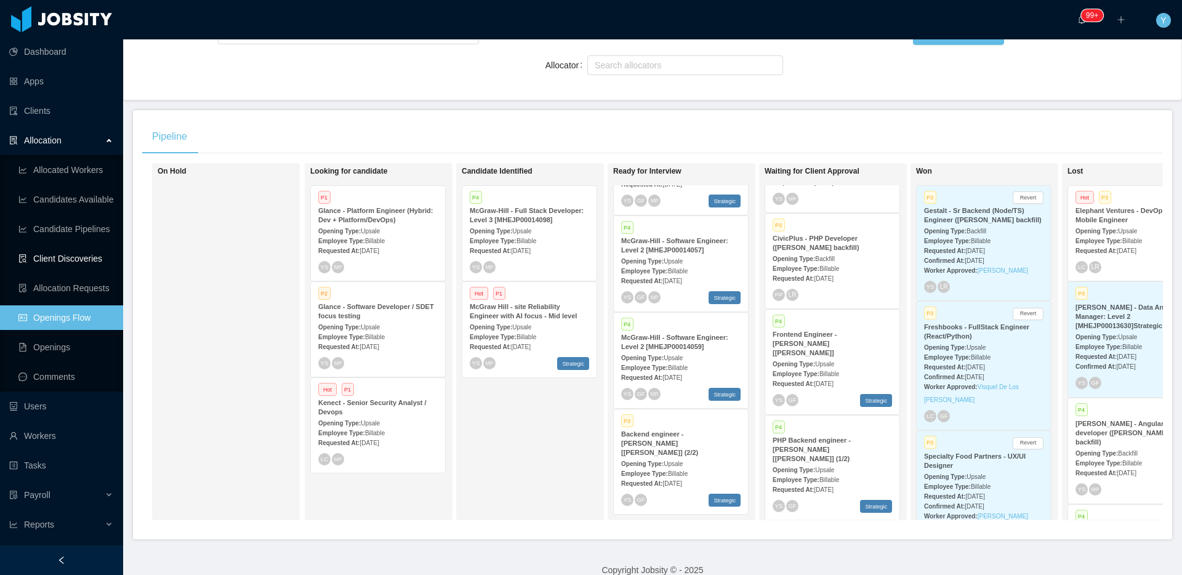
click at [57, 262] on link "Client Discoveries" at bounding box center [65, 258] width 95 height 25
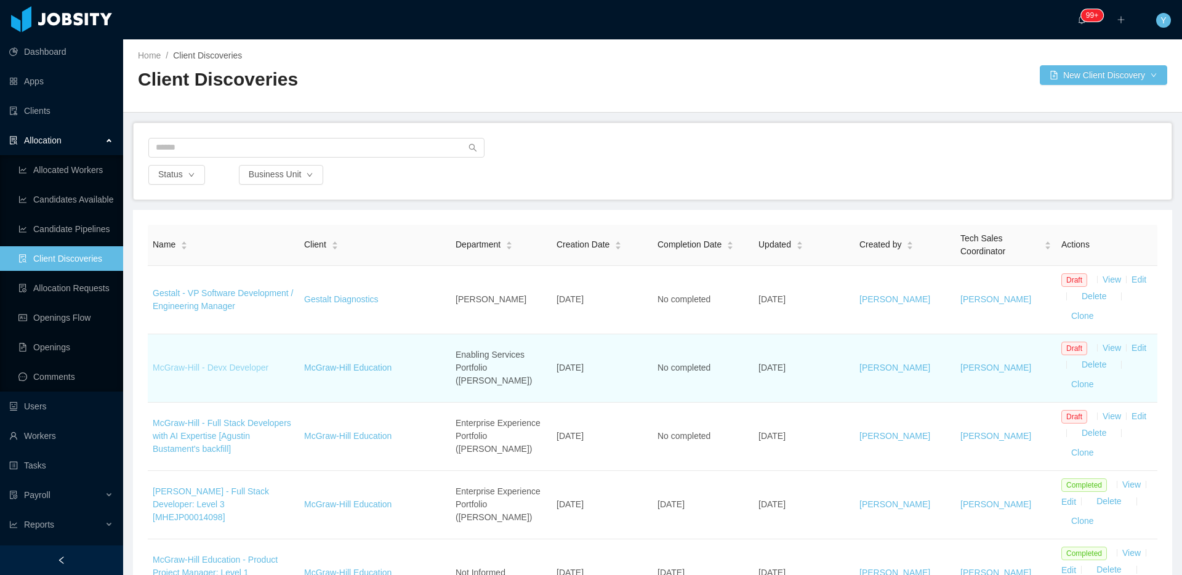
click at [233, 371] on link "McGraw-Hill - Devx Developer" at bounding box center [211, 368] width 116 height 10
